Goal: Information Seeking & Learning: Learn about a topic

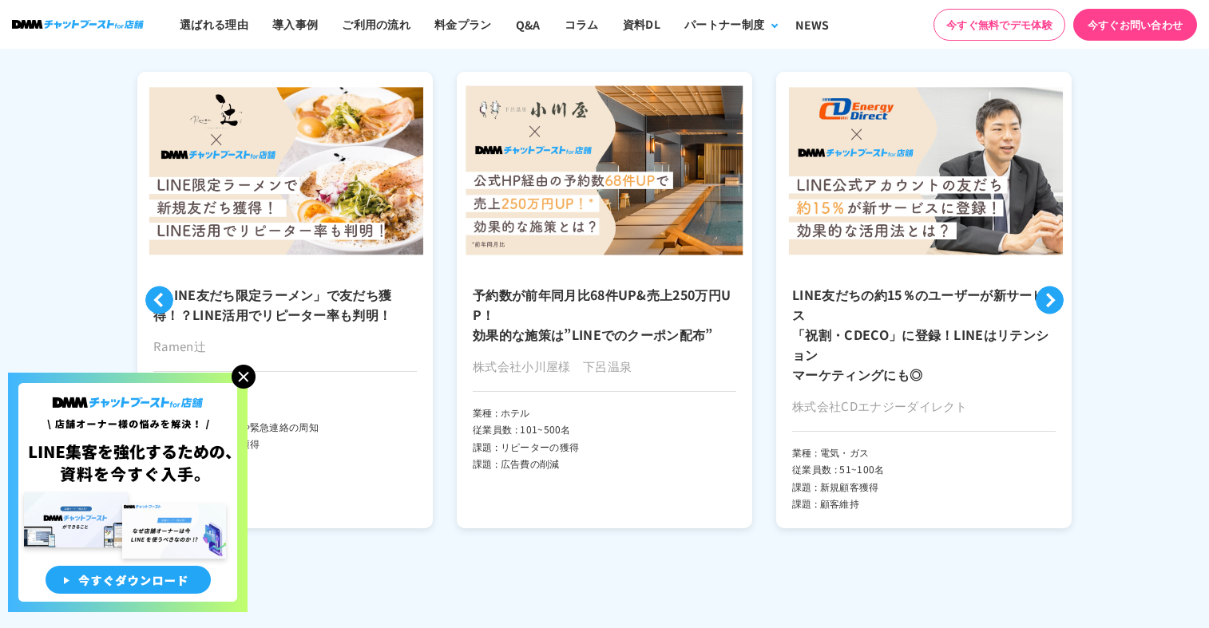
scroll to position [3797, 0]
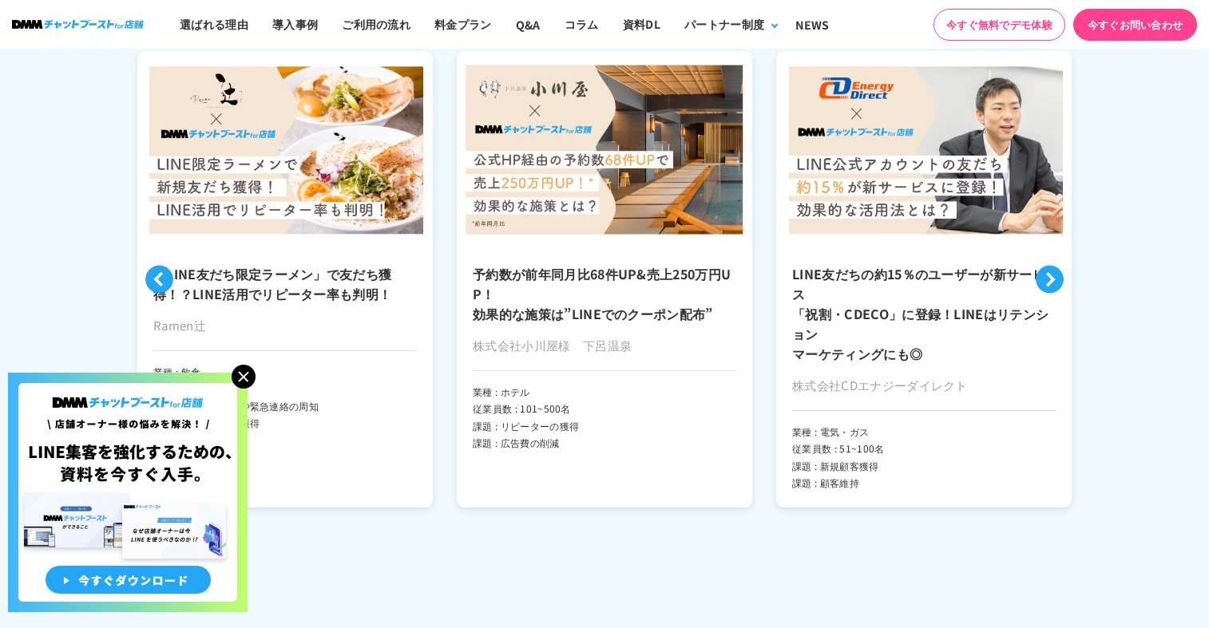
click at [321, 271] on h3 "「LINE友だち限定ラーメン」で友だち獲得！？LINE活用でリピーター率も判明！" at bounding box center [284, 284] width 263 height 40
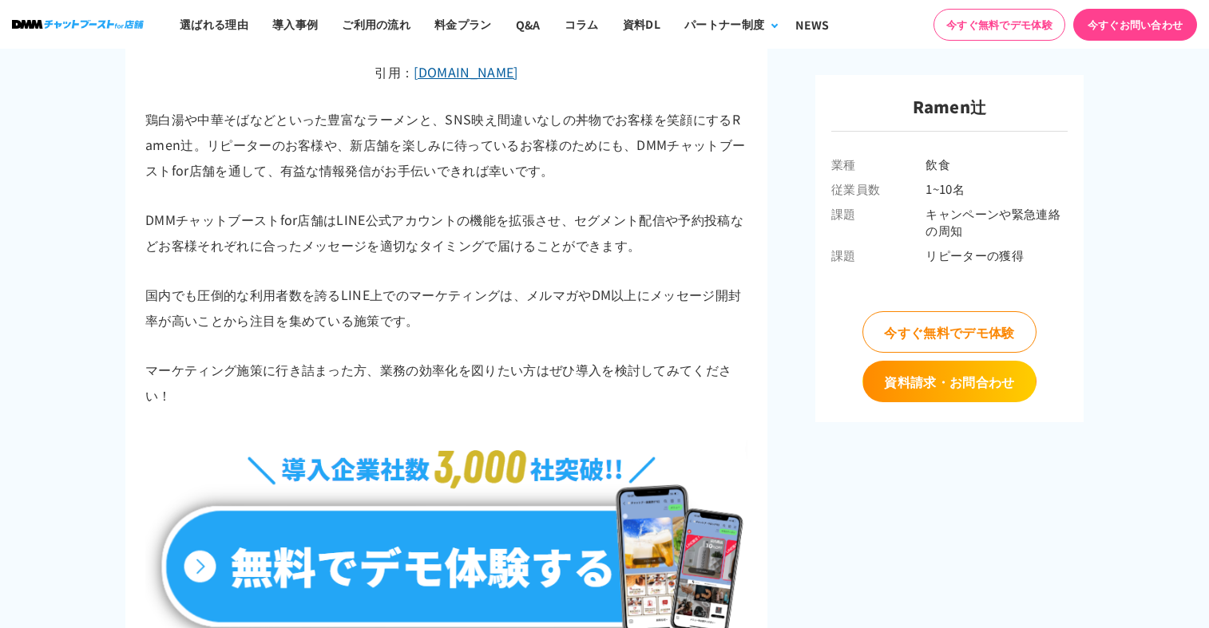
scroll to position [7020, 0]
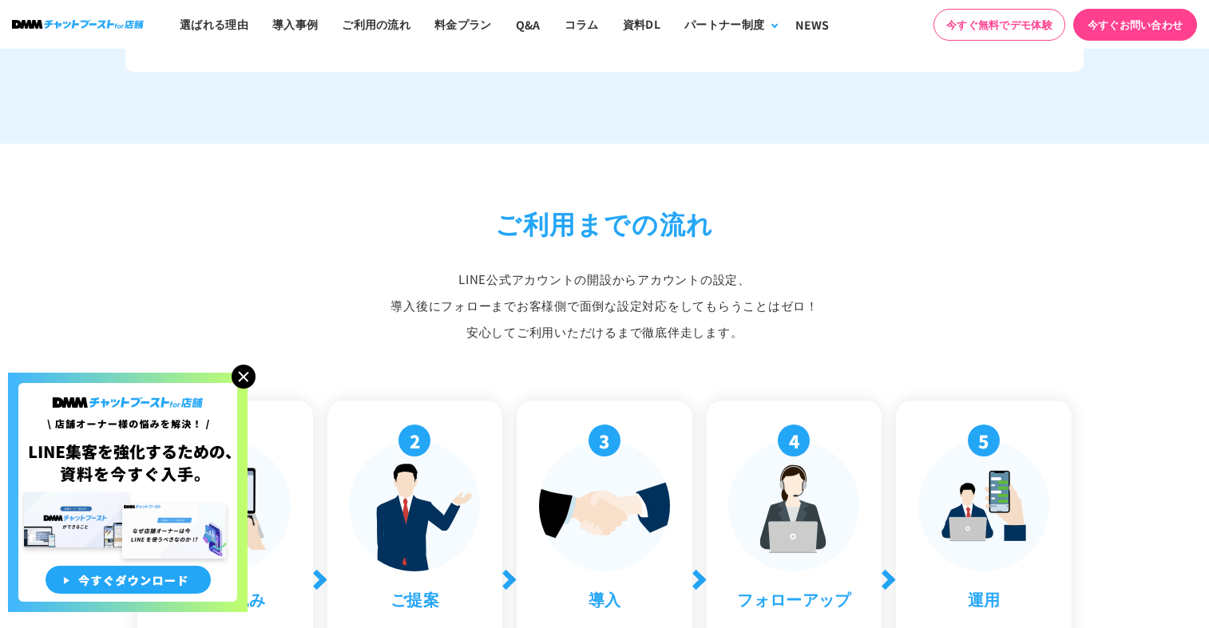
scroll to position [3797, 0]
